Goal: Task Accomplishment & Management: Use online tool/utility

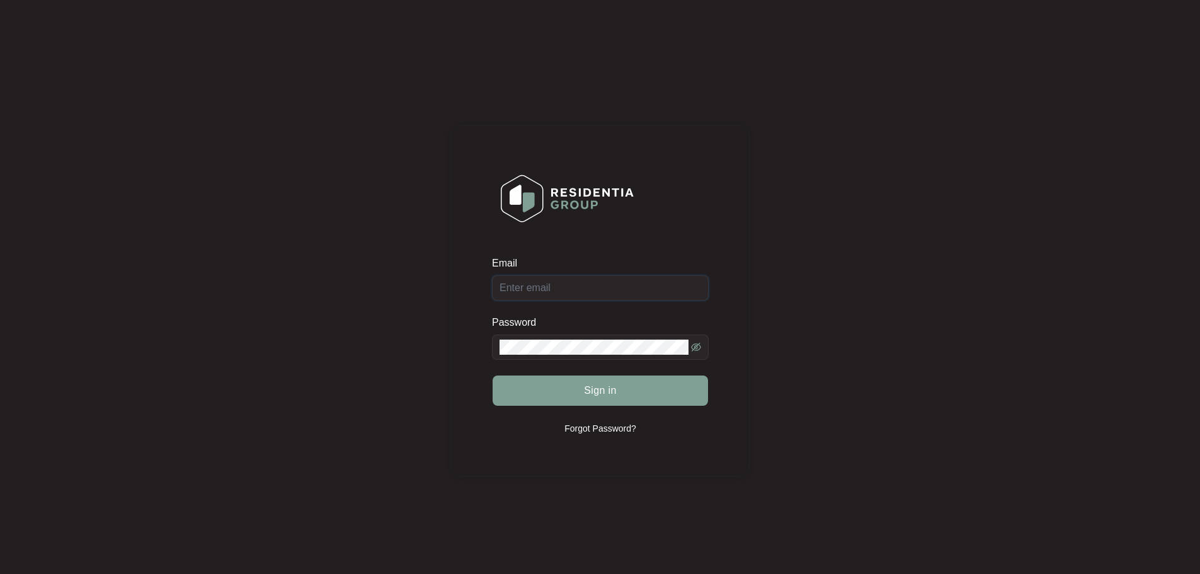
type input "[EMAIL_ADDRESS][DOMAIN_NAME]"
click at [684, 396] on div "Sign in" at bounding box center [600, 390] width 217 height 31
click at [686, 395] on button "Sign in" at bounding box center [599, 390] width 215 height 30
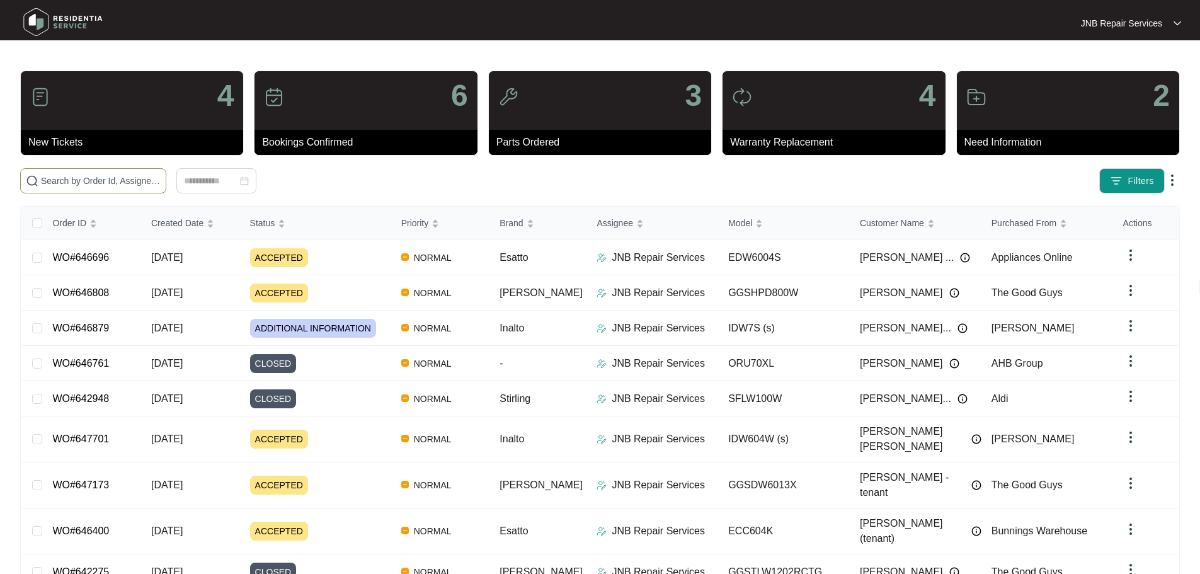
click at [161, 179] on input "text" at bounding box center [101, 181] width 120 height 14
paste input "646808"
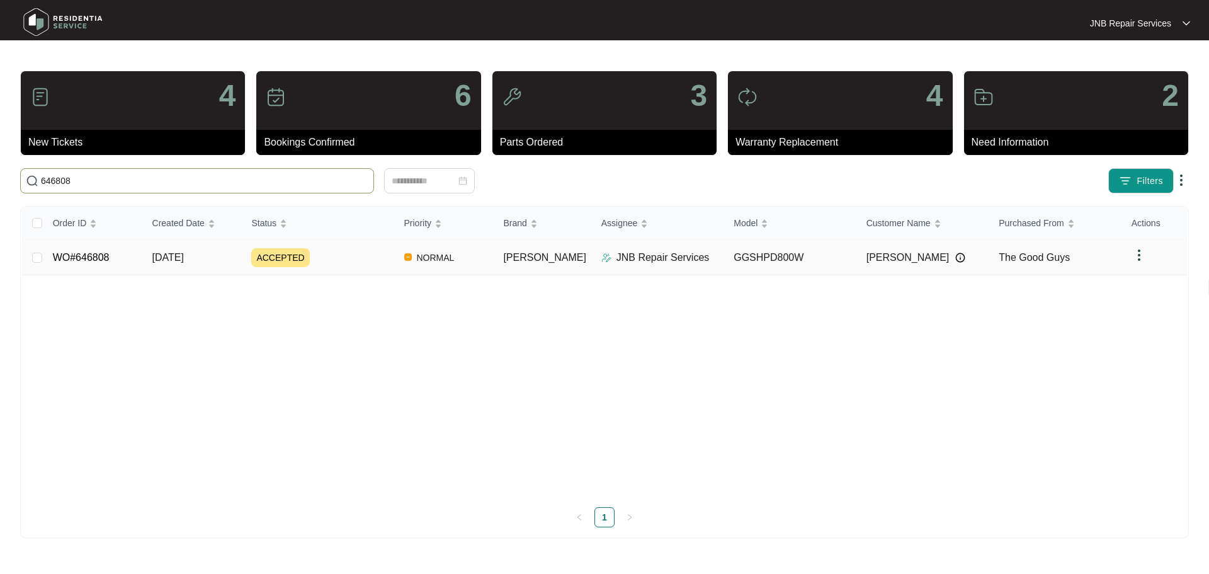
type input "646808"
click at [358, 262] on div "ACCEPTED" at bounding box center [322, 257] width 142 height 19
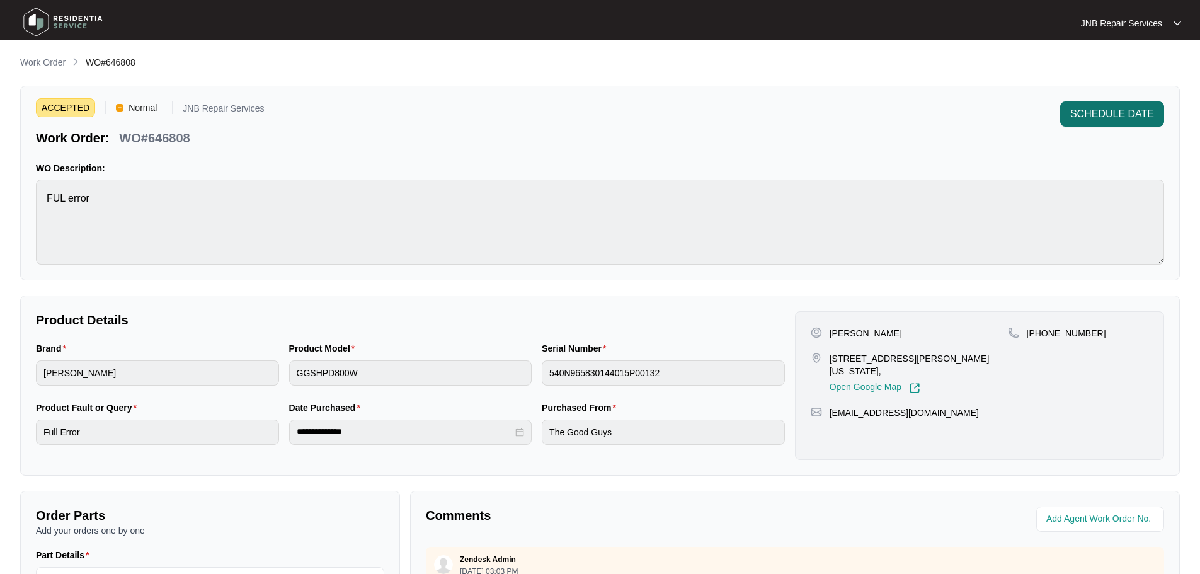
click at [1126, 116] on span "SCHEDULE DATE" at bounding box center [1112, 113] width 84 height 15
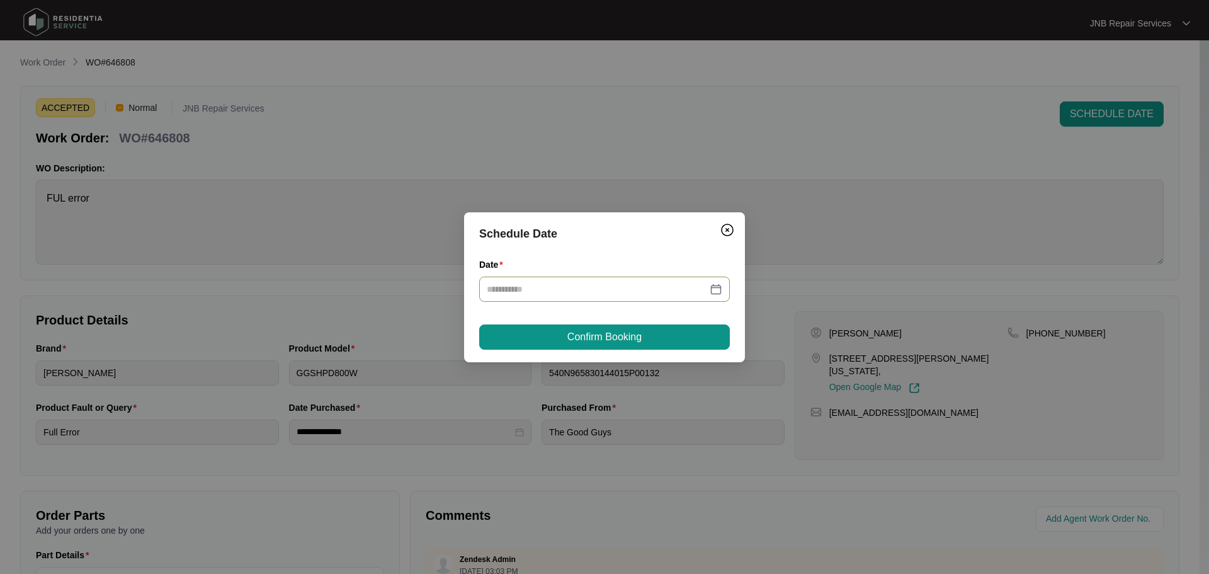
click at [719, 288] on div at bounding box center [604, 289] width 235 height 14
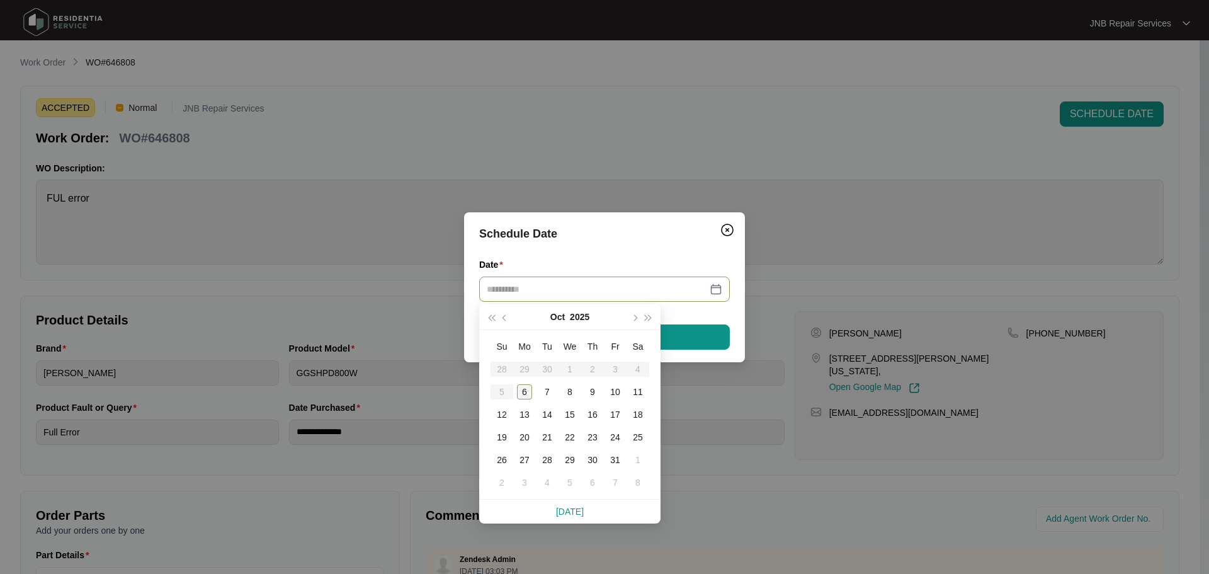
click at [529, 392] on div "6" at bounding box center [524, 391] width 15 height 15
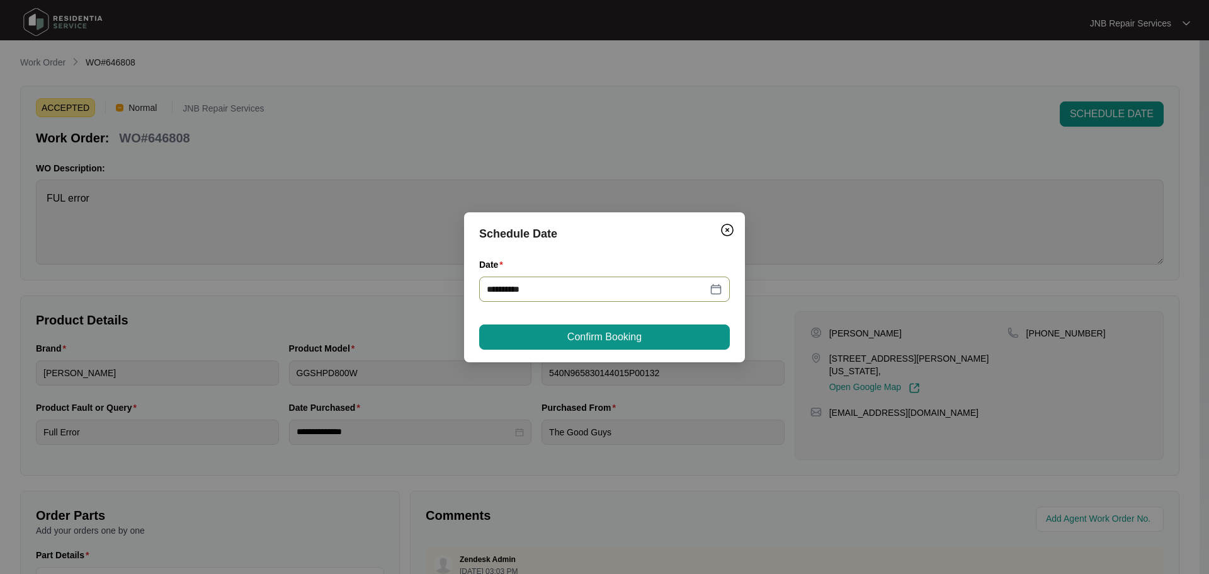
type input "**********"
click at [684, 338] on button "Confirm Booking" at bounding box center [604, 336] width 251 height 25
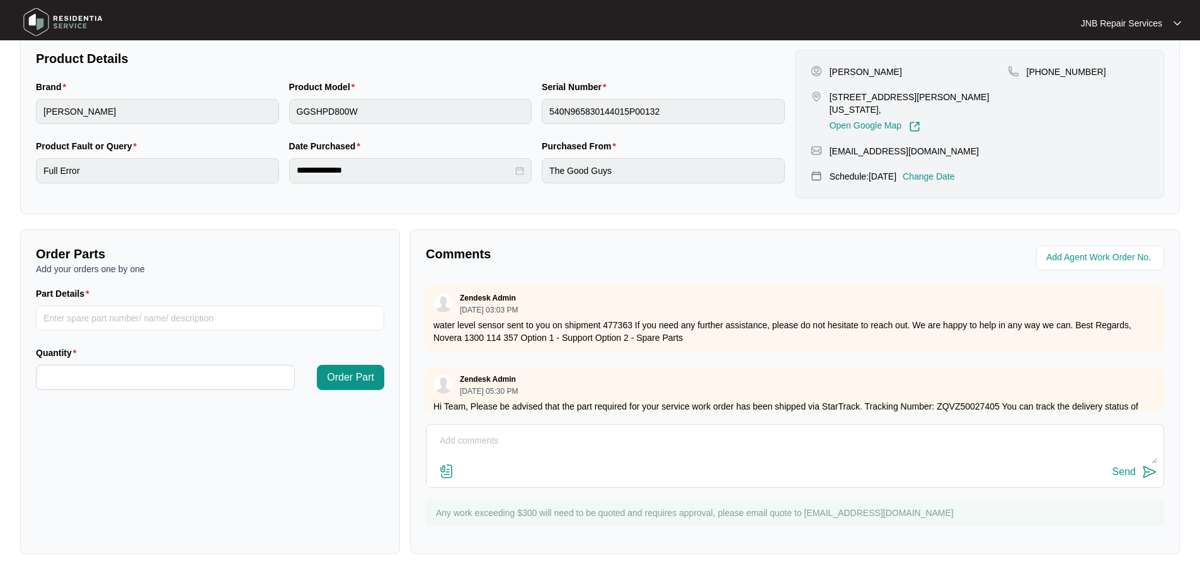
scroll to position [262, 0]
click at [546, 453] on textarea at bounding box center [795, 447] width 724 height 33
type textarea "Booked for [DATE]"
click at [1112, 463] on button "Send" at bounding box center [1134, 471] width 45 height 17
